Goal: Task Accomplishment & Management: Use online tool/utility

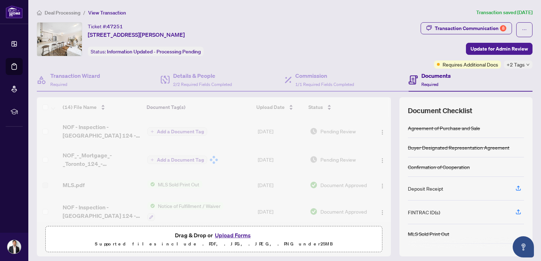
click at [57, 15] on span "Deal Processing" at bounding box center [63, 13] width 36 height 6
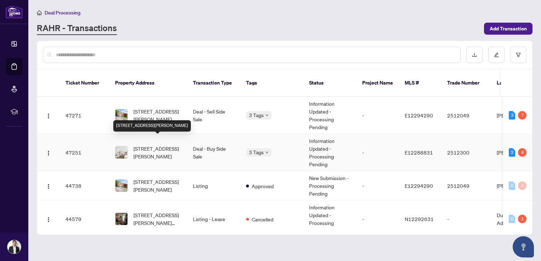
click at [156, 146] on span "[STREET_ADDRESS][PERSON_NAME]" at bounding box center [157, 153] width 48 height 16
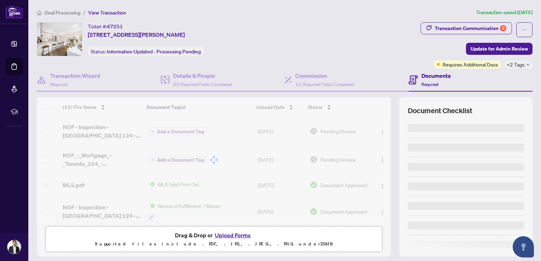
click at [491, 46] on span "Update for Admin Review" at bounding box center [498, 48] width 57 height 11
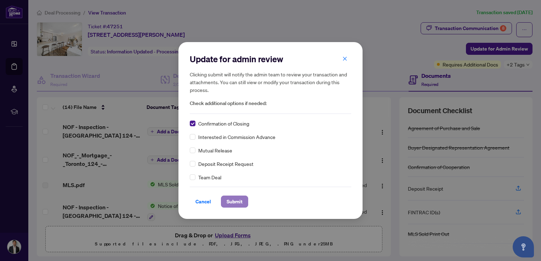
click at [229, 202] on span "Submit" at bounding box center [234, 201] width 16 height 11
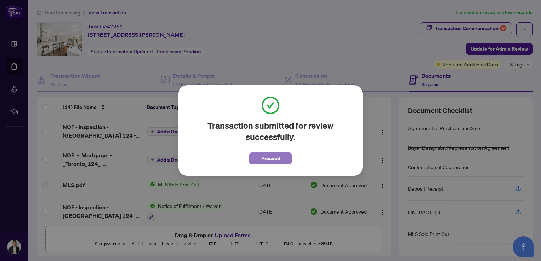
click at [271, 161] on span "Proceed" at bounding box center [270, 158] width 19 height 11
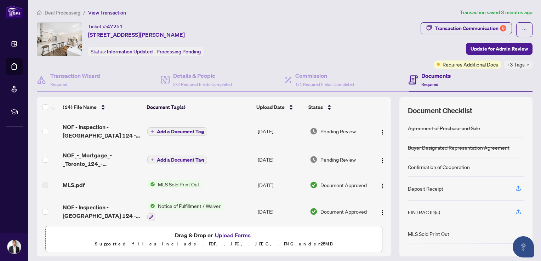
click at [61, 12] on span "Deal Processing" at bounding box center [63, 13] width 36 height 6
